Goal: Task Accomplishment & Management: Use online tool/utility

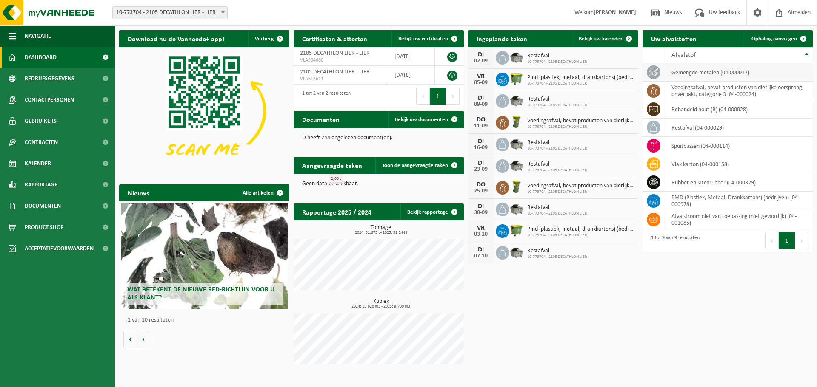
click at [705, 70] on td "gemengde metalen (04-000017)" at bounding box center [739, 72] width 148 height 18
click at [653, 76] on icon at bounding box center [653, 72] width 9 height 9
drag, startPoint x: 713, startPoint y: 75, endPoint x: 696, endPoint y: 74, distance: 17.0
click at [713, 75] on td "gemengde metalen (04-000017)" at bounding box center [739, 72] width 148 height 18
click at [652, 74] on icon at bounding box center [653, 72] width 9 height 8
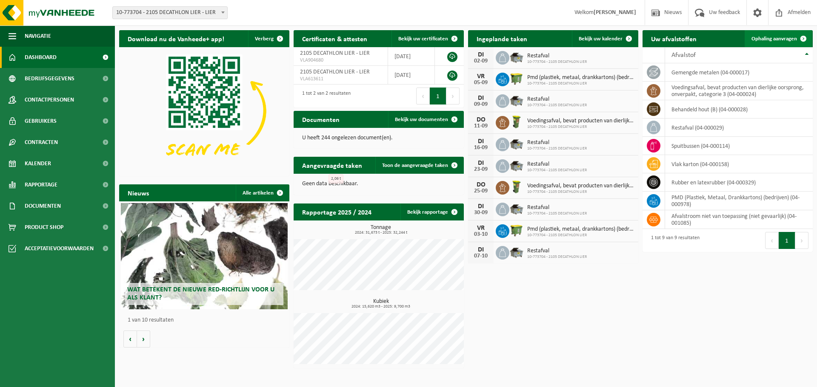
drag, startPoint x: 652, startPoint y: 74, endPoint x: 778, endPoint y: 38, distance: 130.2
click at [778, 38] on span "Ophaling aanvragen" at bounding box center [774, 39] width 46 height 6
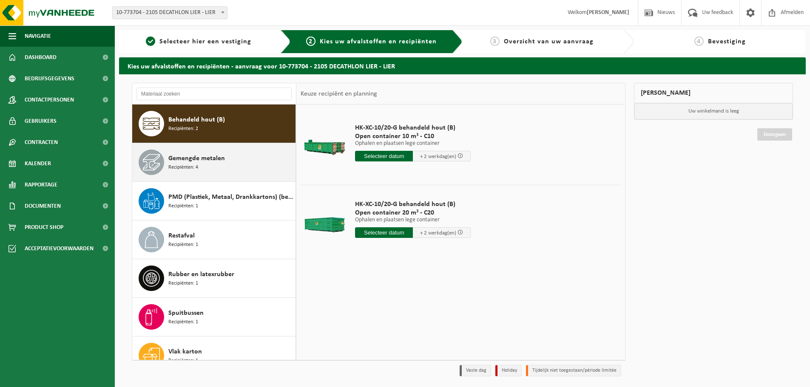
click at [157, 166] on icon at bounding box center [151, 162] width 17 height 17
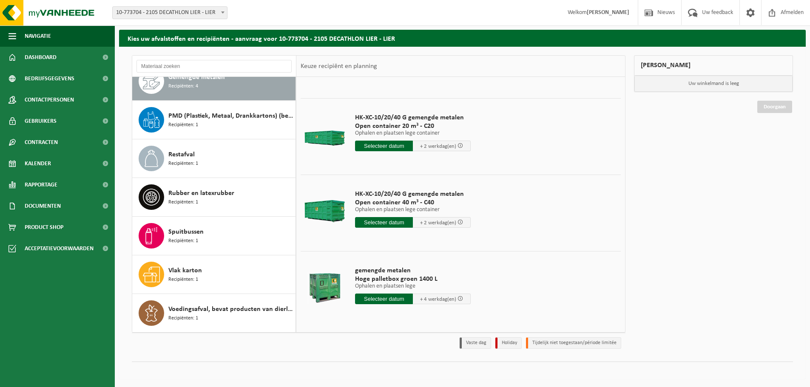
scroll to position [28, 0]
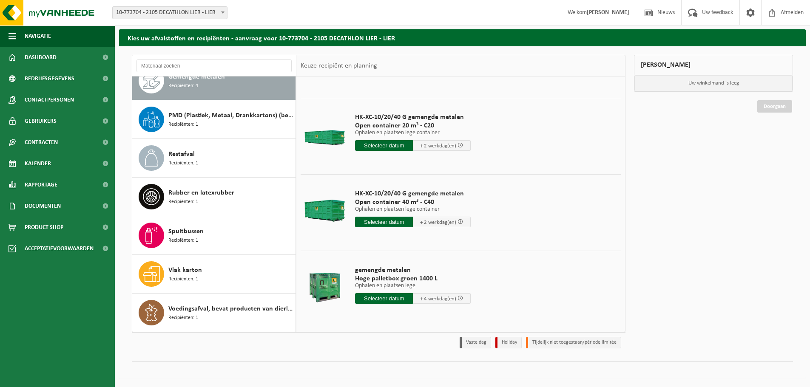
click at [387, 299] on input "text" at bounding box center [384, 298] width 58 height 11
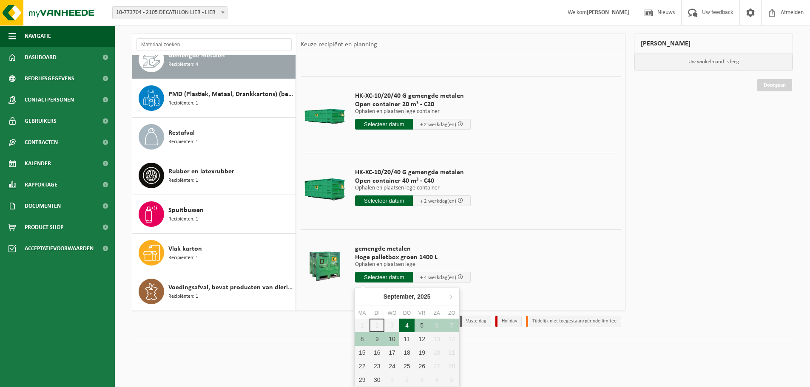
click at [410, 330] on div "4" at bounding box center [406, 326] width 15 height 14
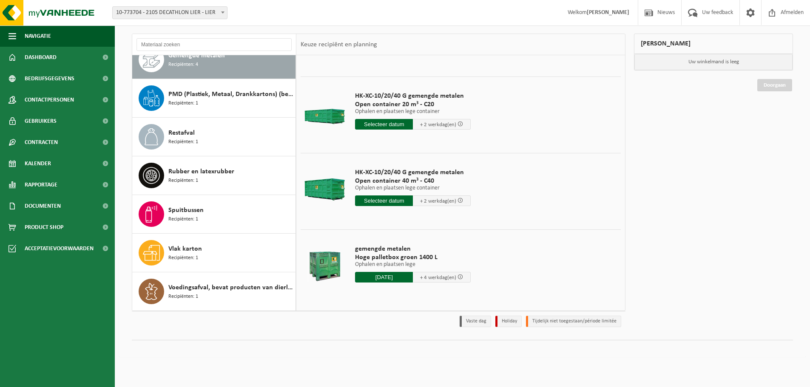
type input "Van 2025-09-04"
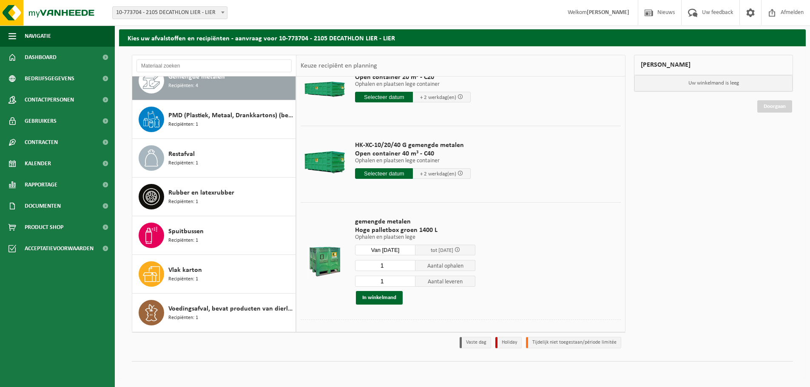
scroll to position [121, 0]
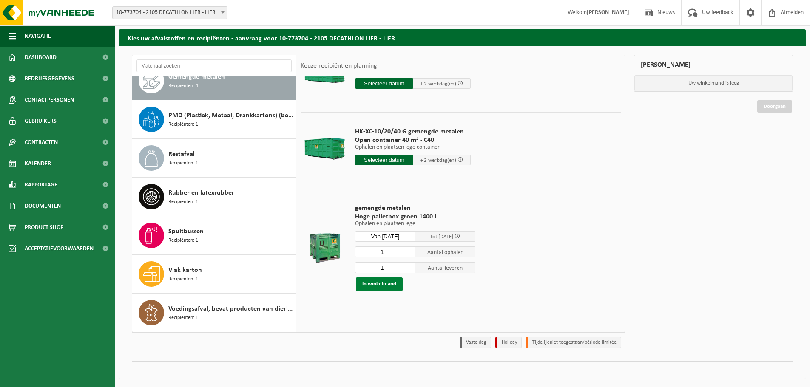
click at [385, 288] on button "In winkelmand" at bounding box center [379, 285] width 47 height 14
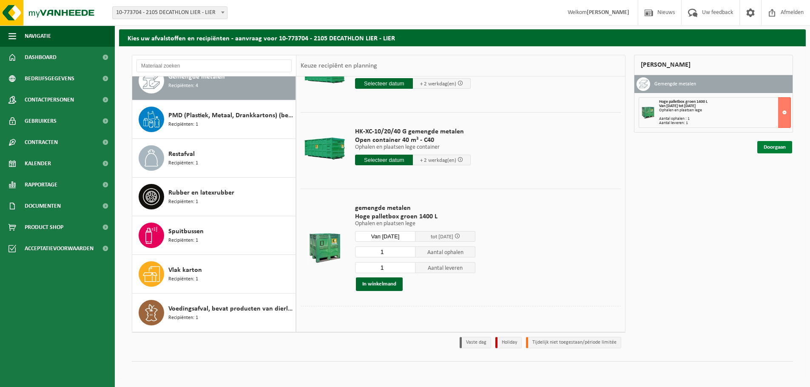
click at [774, 149] on link "Doorgaan" at bounding box center [775, 147] width 35 height 12
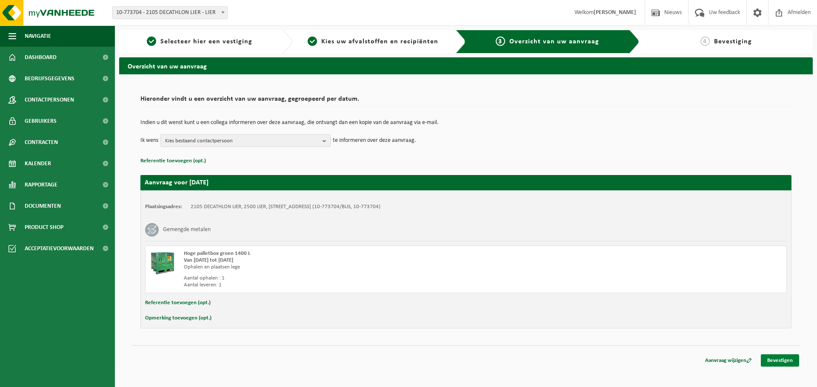
click at [775, 355] on link "Bevestigen" at bounding box center [780, 361] width 38 height 12
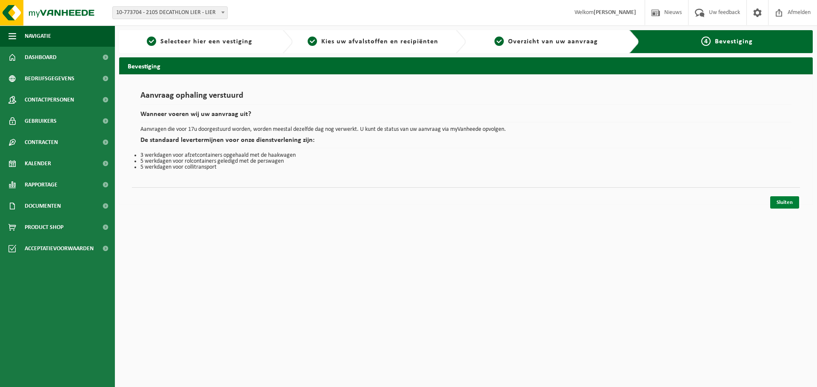
click at [785, 203] on link "Sluiten" at bounding box center [784, 203] width 29 height 12
